Goal: Information Seeking & Learning: Understand process/instructions

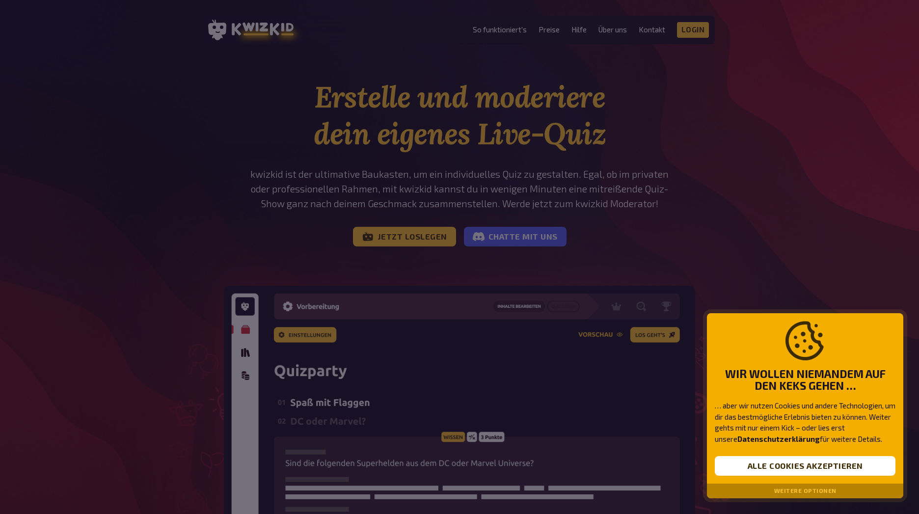
click at [706, 232] on div at bounding box center [459, 257] width 919 height 514
click at [816, 467] on button "Alle Cookies akzeptieren" at bounding box center [805, 466] width 181 height 20
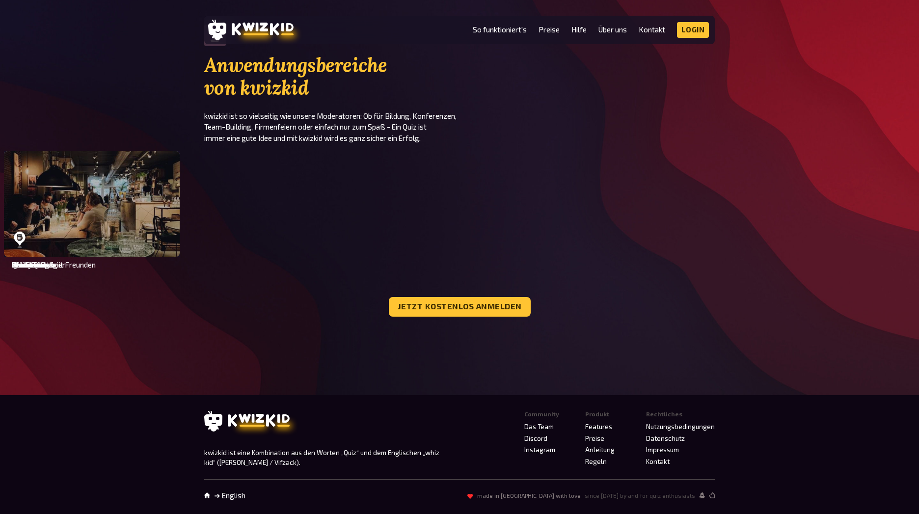
scroll to position [3468, 0]
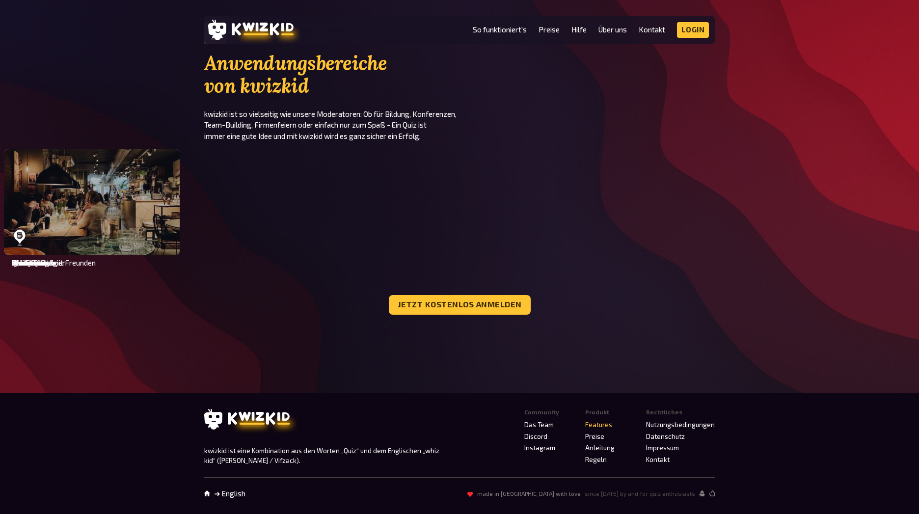
click at [605, 421] on link "Features" at bounding box center [598, 425] width 27 height 8
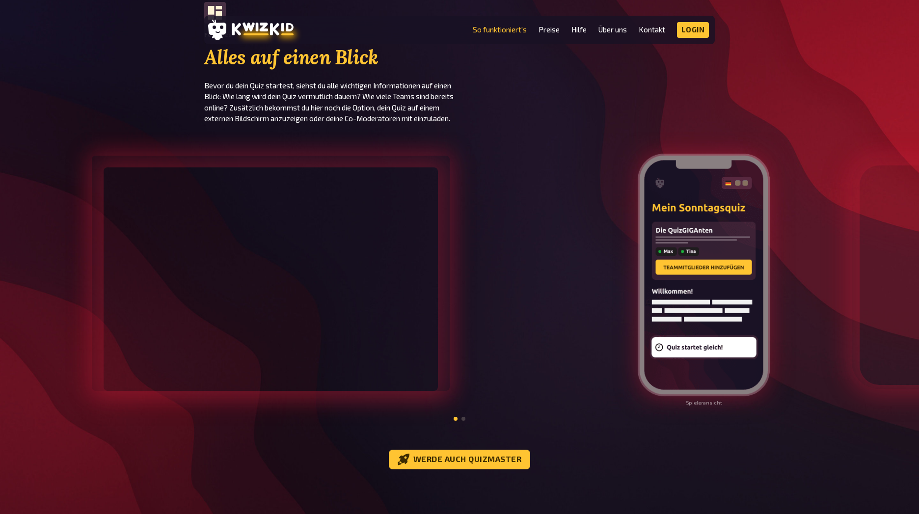
scroll to position [1001, 0]
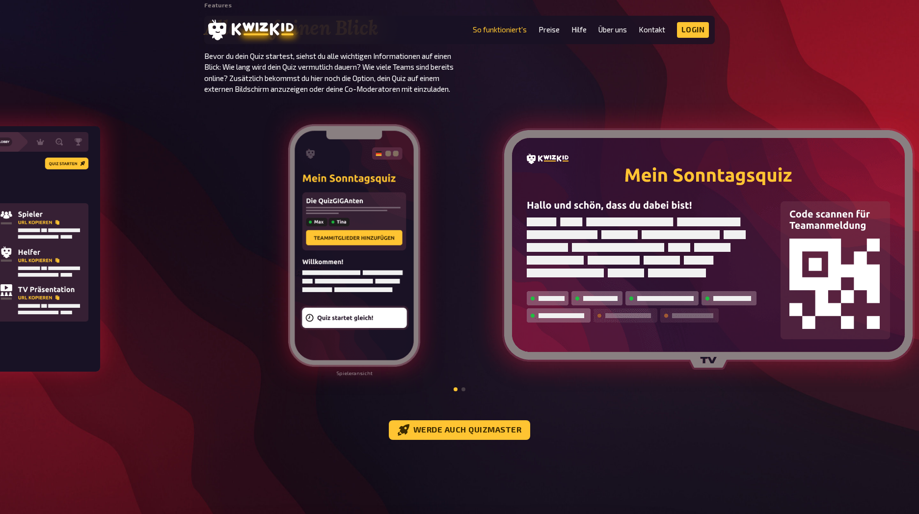
click at [287, 311] on img at bounding box center [354, 245] width 134 height 245
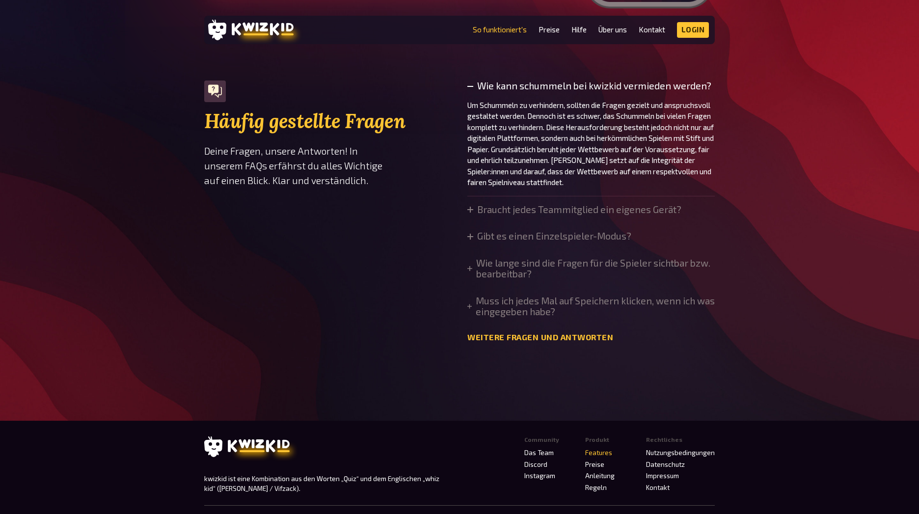
scroll to position [3379, 0]
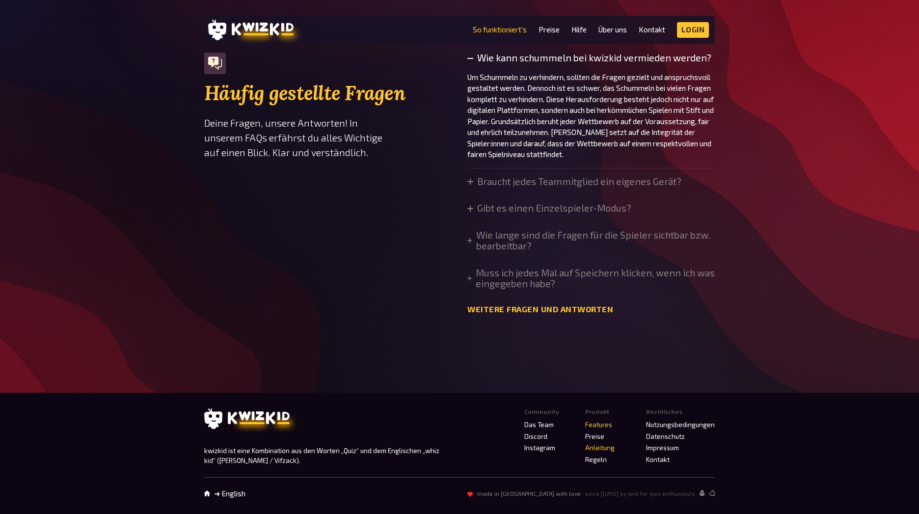
click at [608, 448] on link "Anleitung" at bounding box center [599, 448] width 29 height 8
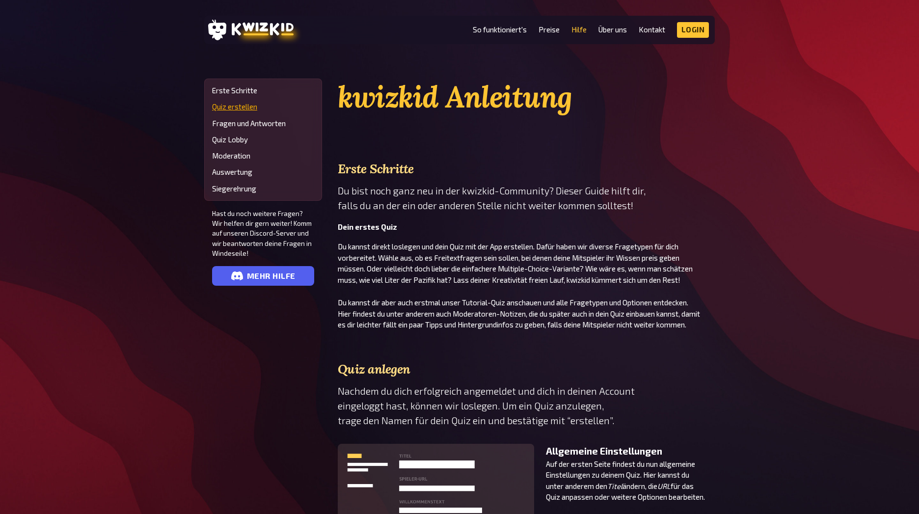
click at [237, 104] on link "Quiz erstellen" at bounding box center [263, 107] width 102 height 8
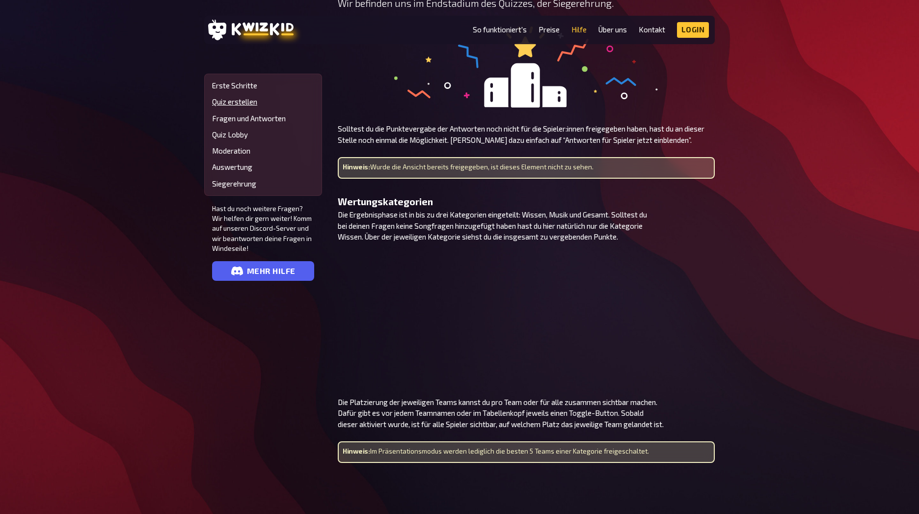
scroll to position [3138, 0]
